Goal: Task Accomplishment & Management: Use online tool/utility

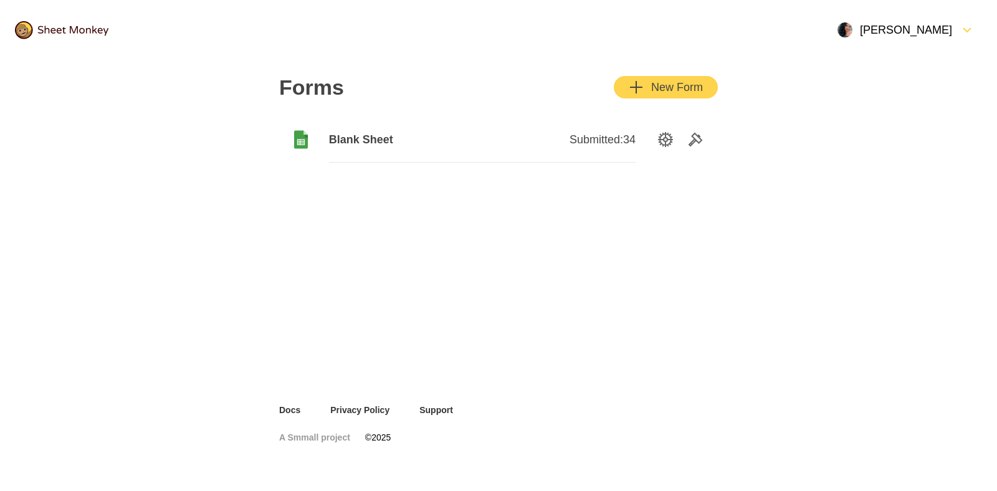
click at [670, 87] on div "New Form" at bounding box center [666, 87] width 74 height 15
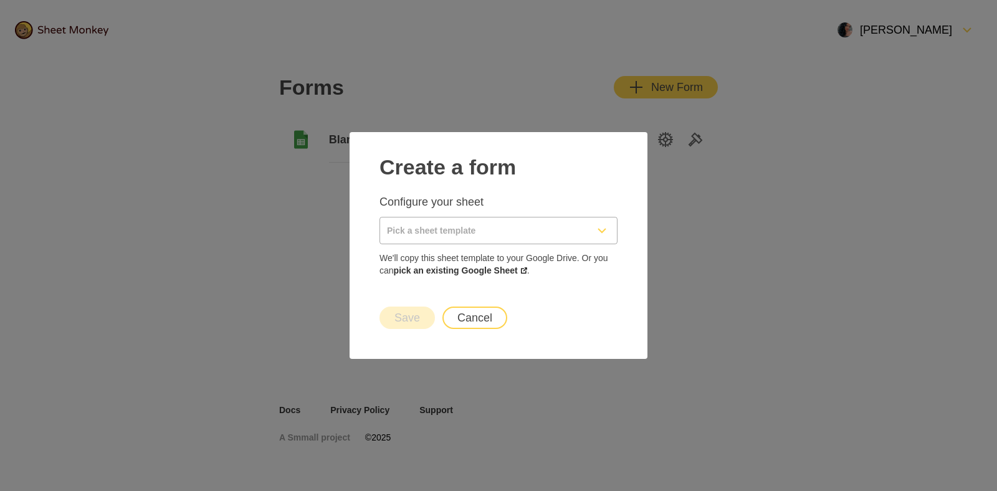
click at [472, 221] on input "Pick a sheet template" at bounding box center [483, 230] width 207 height 26
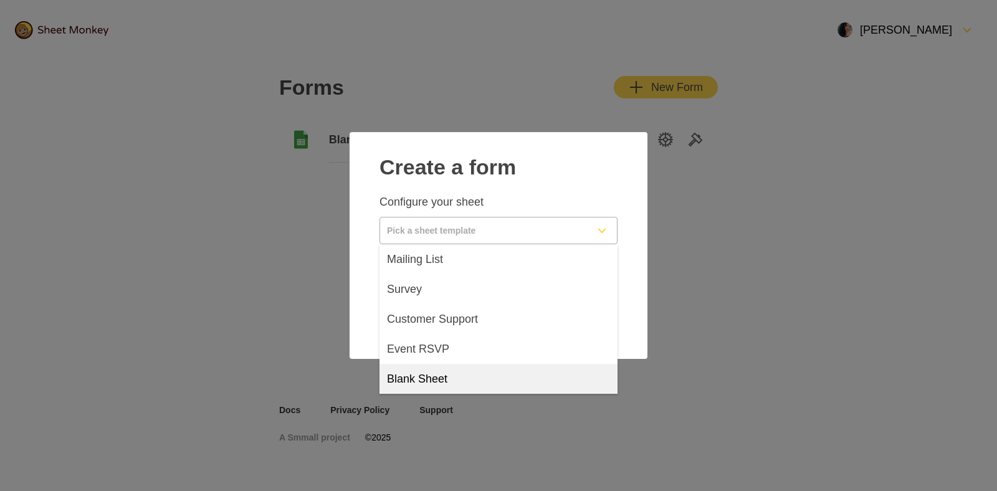
click at [452, 372] on div "Blank Sheet" at bounding box center [498, 379] width 238 height 30
type input "Blank Sheet"
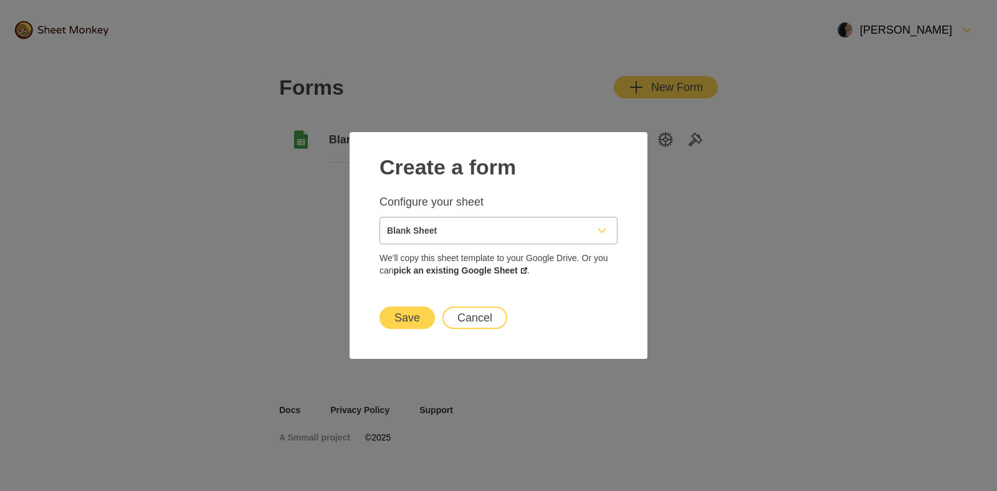
click at [413, 310] on button "Save" at bounding box center [406, 317] width 55 height 22
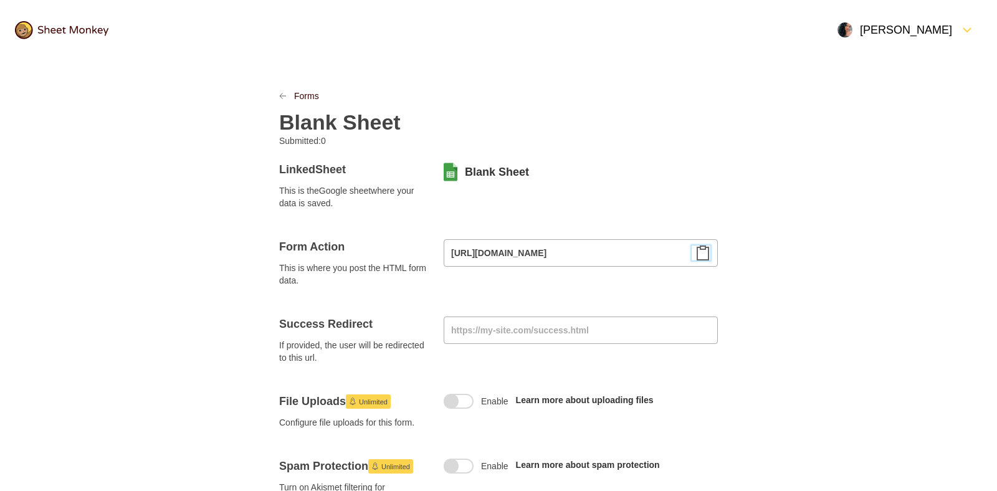
click at [702, 255] on icon "Clipboard" at bounding box center [702, 252] width 15 height 15
click at [485, 168] on link "Blank Sheet" at bounding box center [497, 171] width 64 height 15
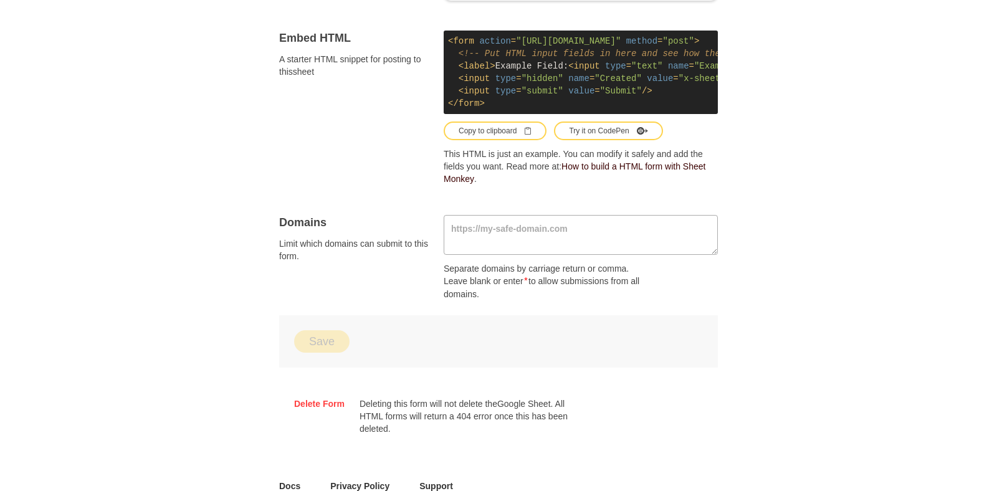
scroll to position [768, 0]
